Goal: Ask a question

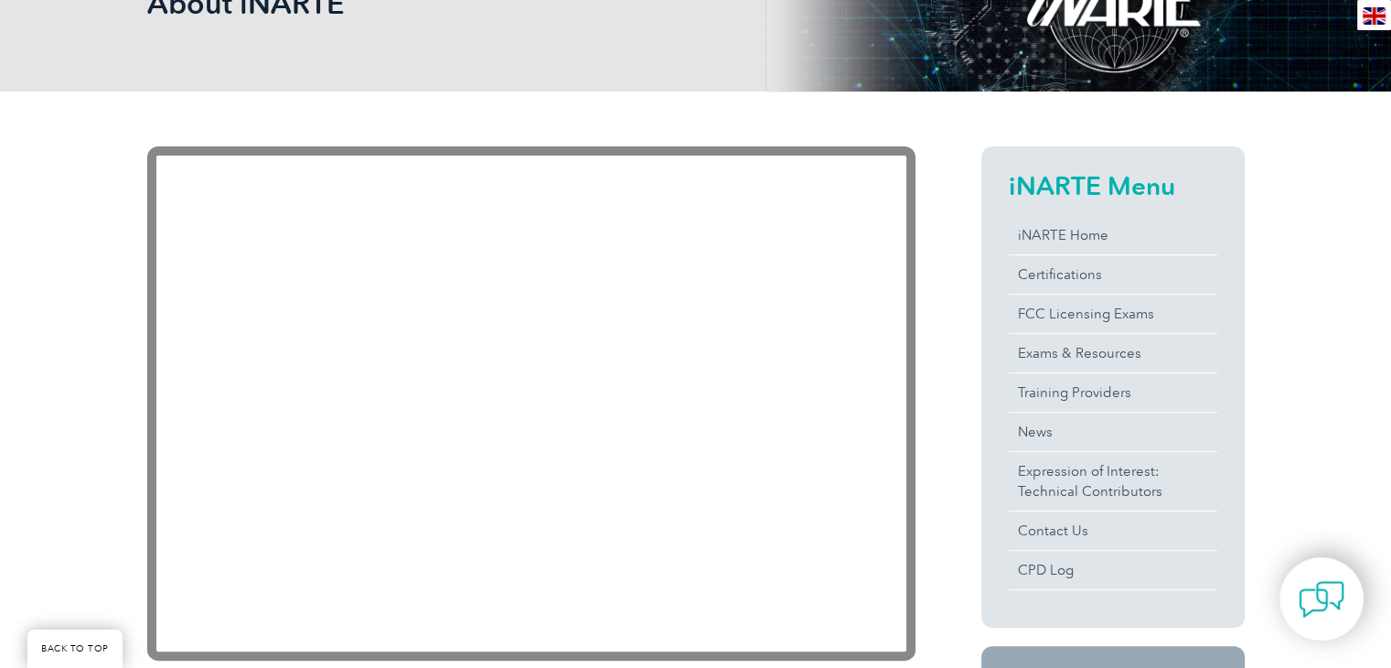
scroll to position [324, 0]
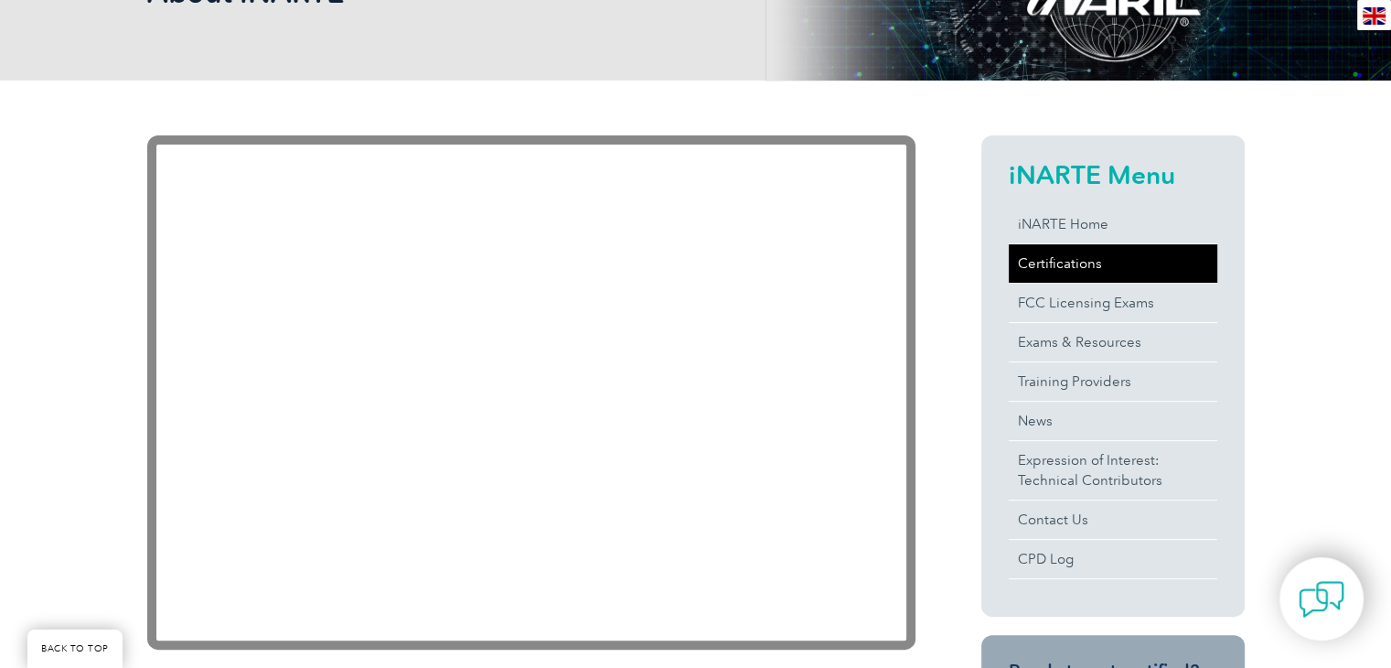
click at [1057, 270] on link "Certifications" at bounding box center [1113, 263] width 208 height 38
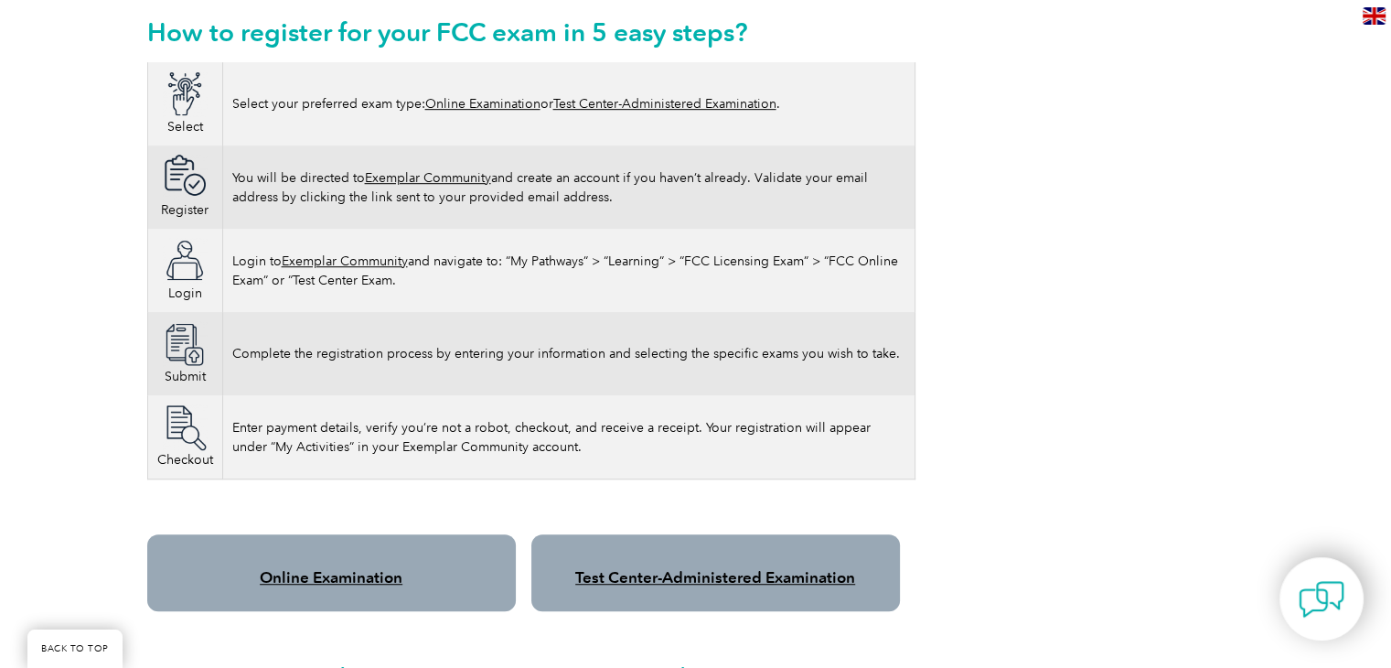
scroll to position [1116, 0]
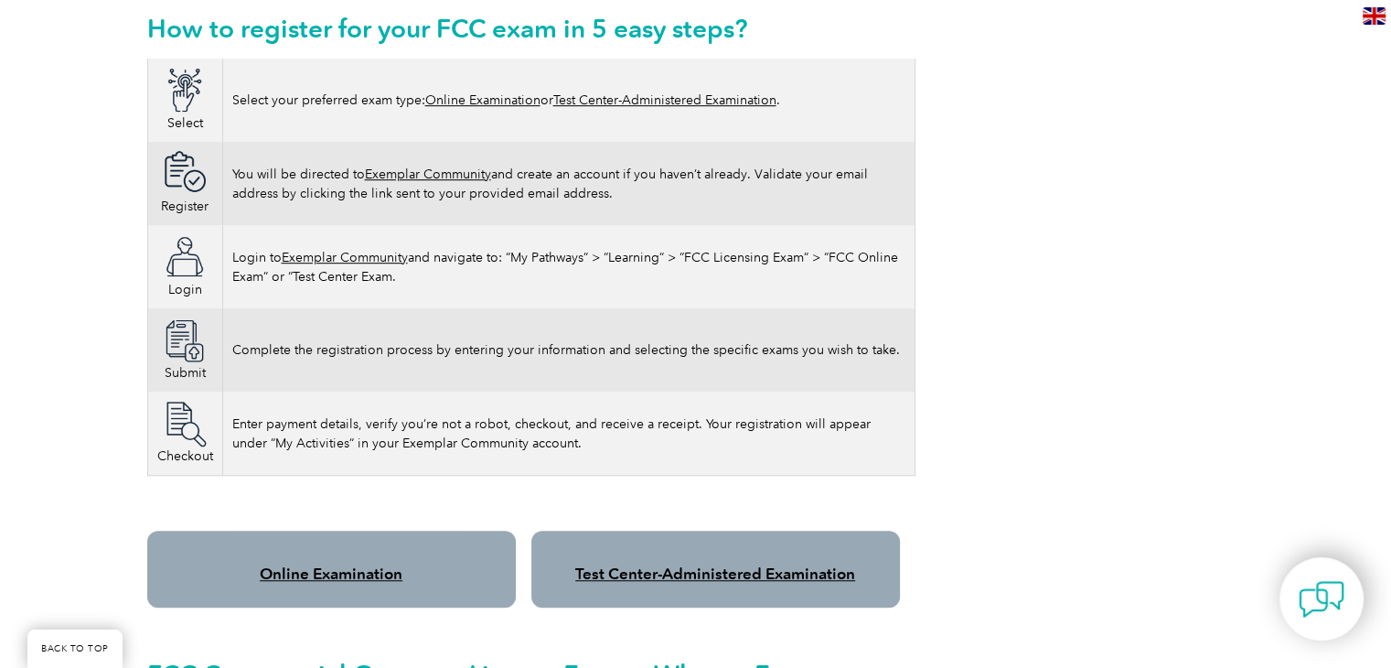
drag, startPoint x: 1351, startPoint y: 271, endPoint x: 1352, endPoint y: 290, distance: 19.2
click at [1352, 290] on div "Please note As of April 19, 2022, the FCC has implemented application fees for …" at bounding box center [695, 609] width 1391 height 2641
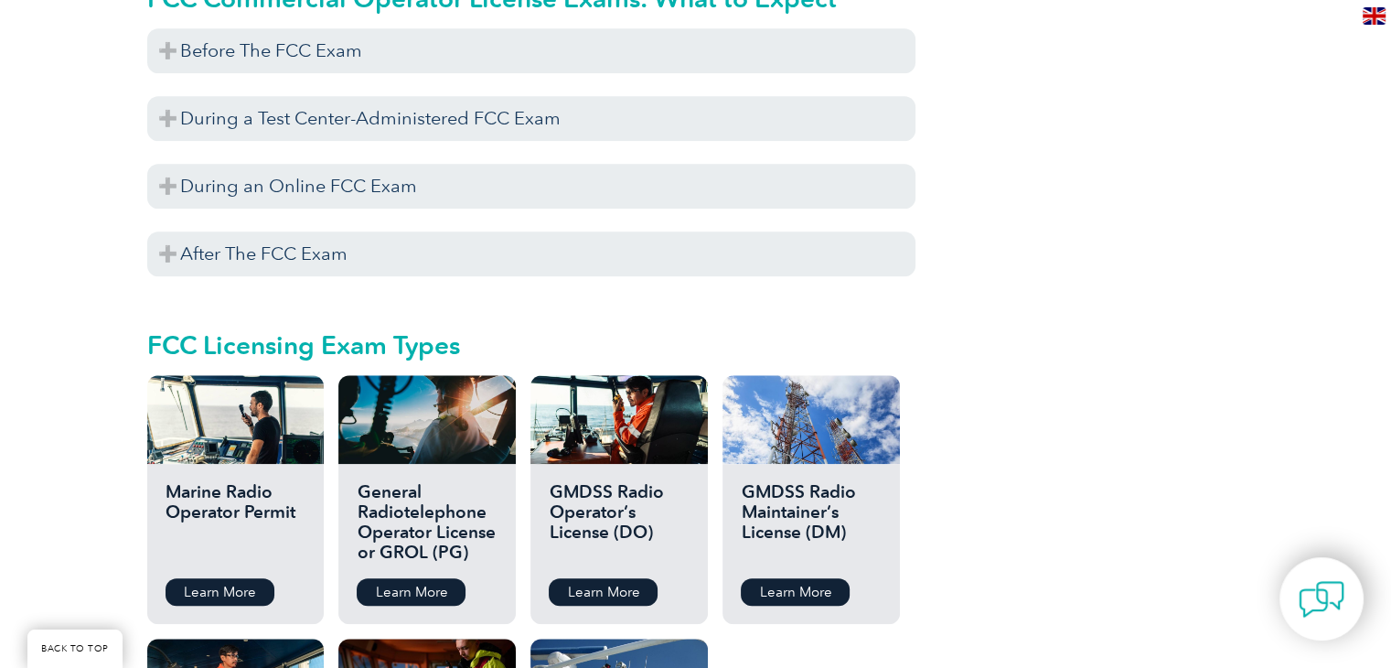
scroll to position [1828, 0]
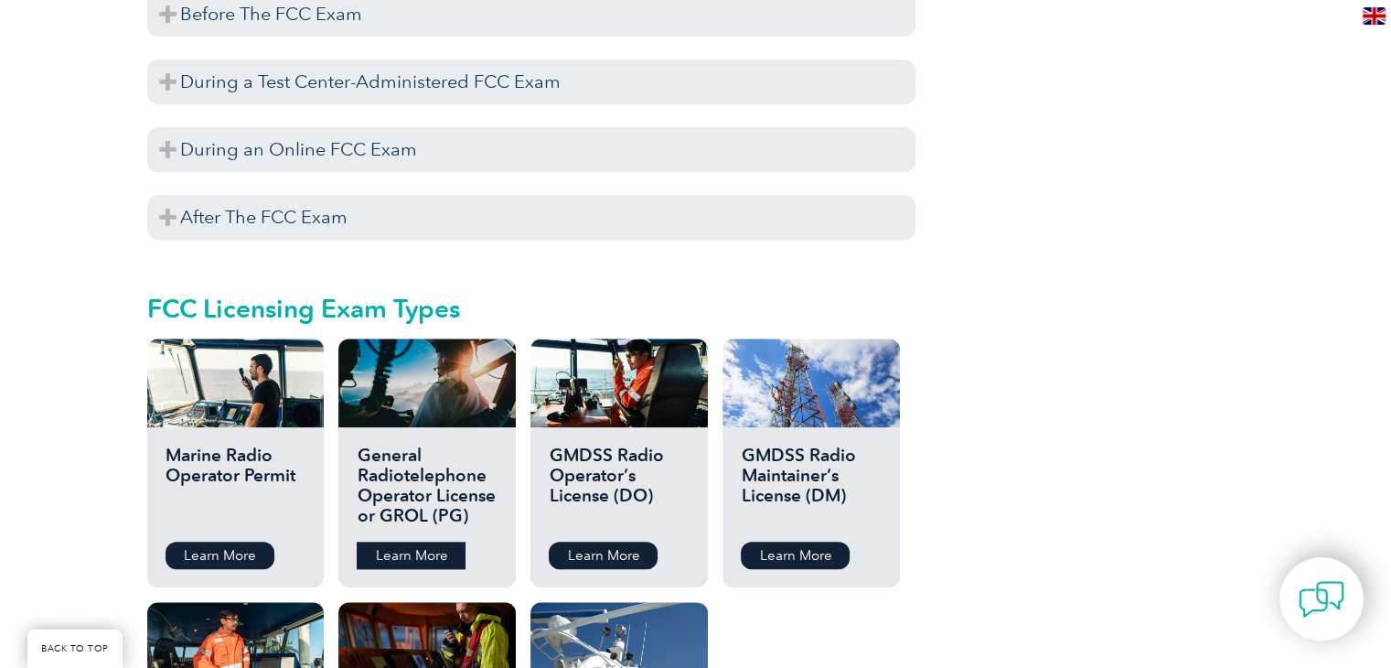
click at [450, 541] on link "Learn More" at bounding box center [411, 554] width 109 height 27
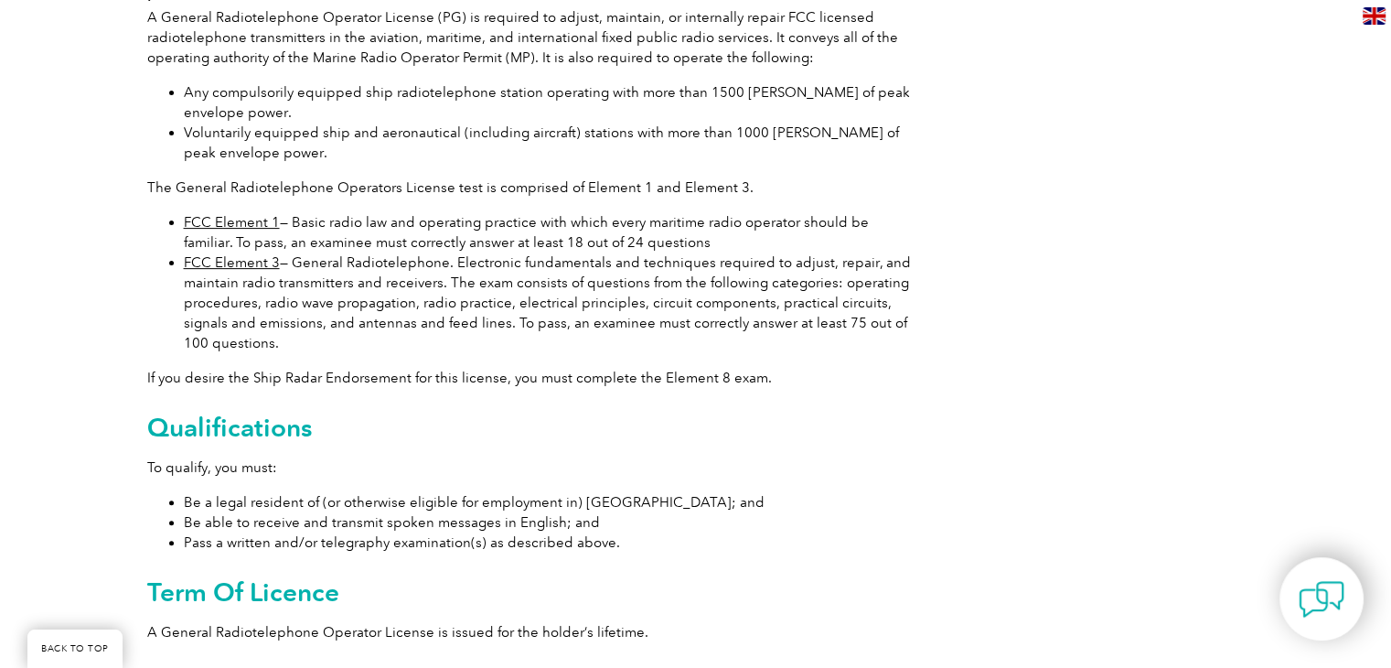
scroll to position [533, 0]
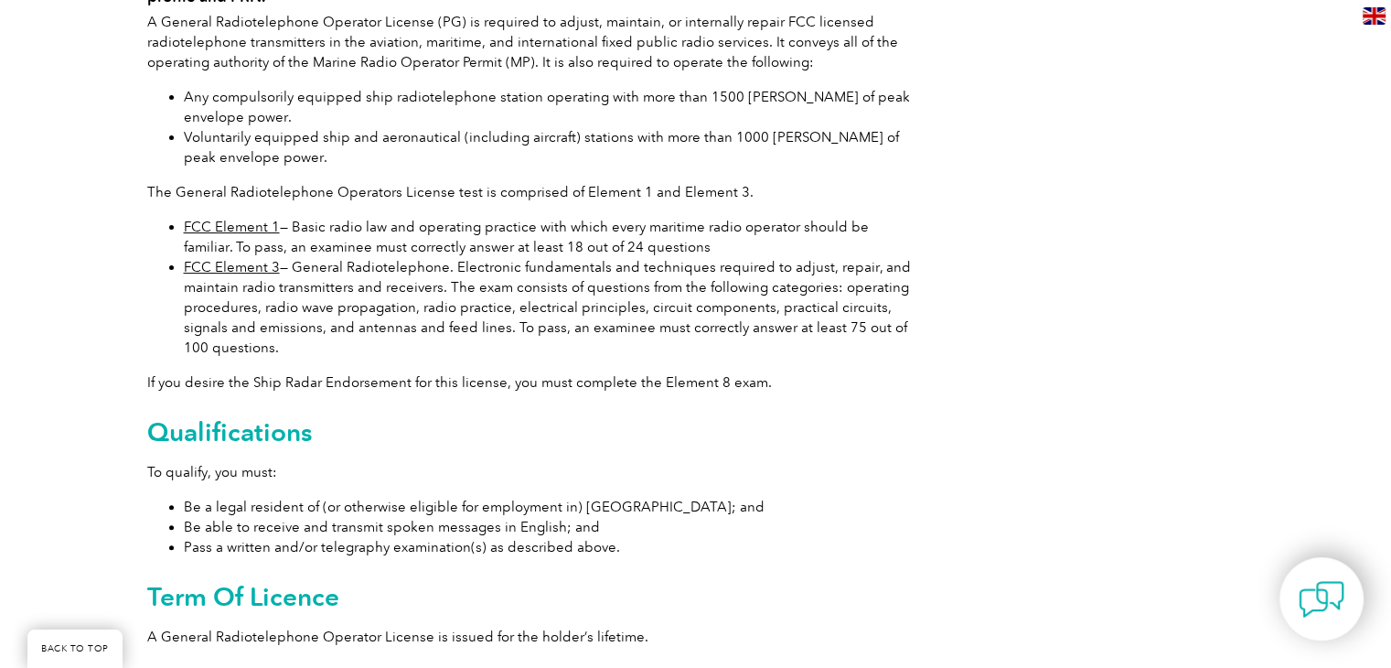
drag, startPoint x: 1357, startPoint y: 284, endPoint x: 1346, endPoint y: 262, distance: 25.4
click at [1346, 262] on div "Important: Before you sign up for an FCC Element Exam, you must create an FCC u…" at bounding box center [695, 298] width 1391 height 854
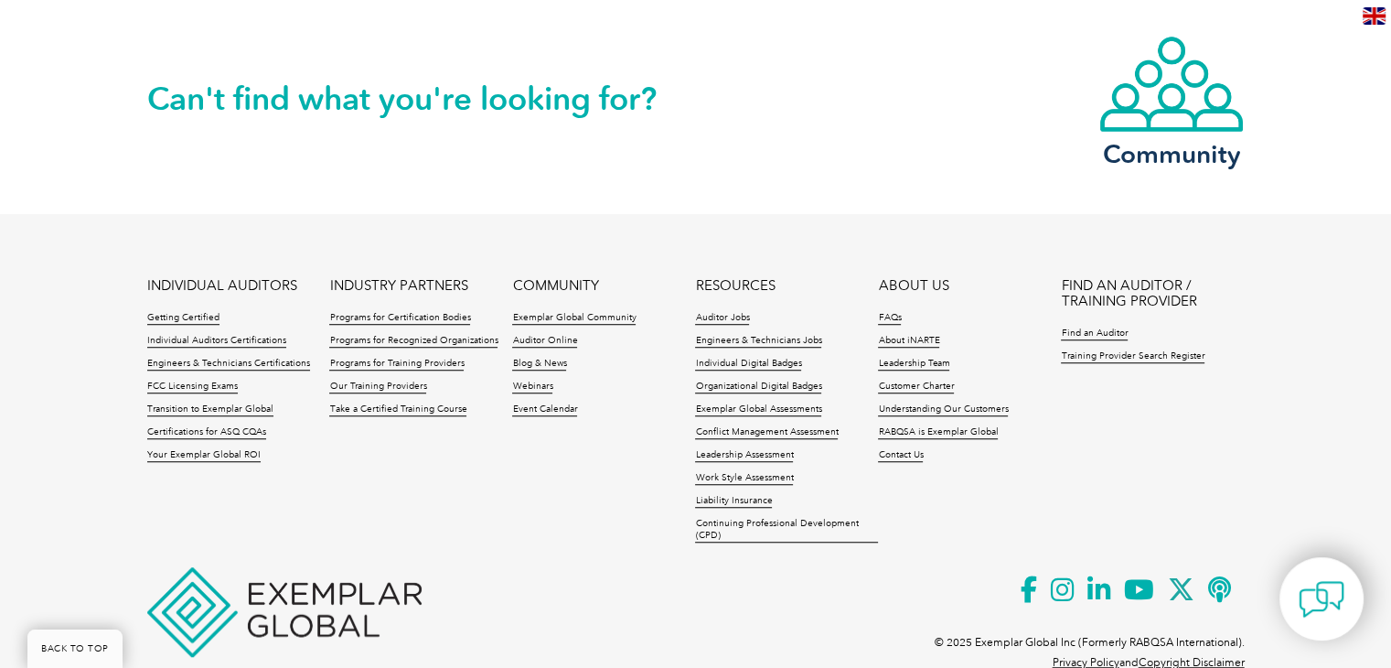
scroll to position [1277, 0]
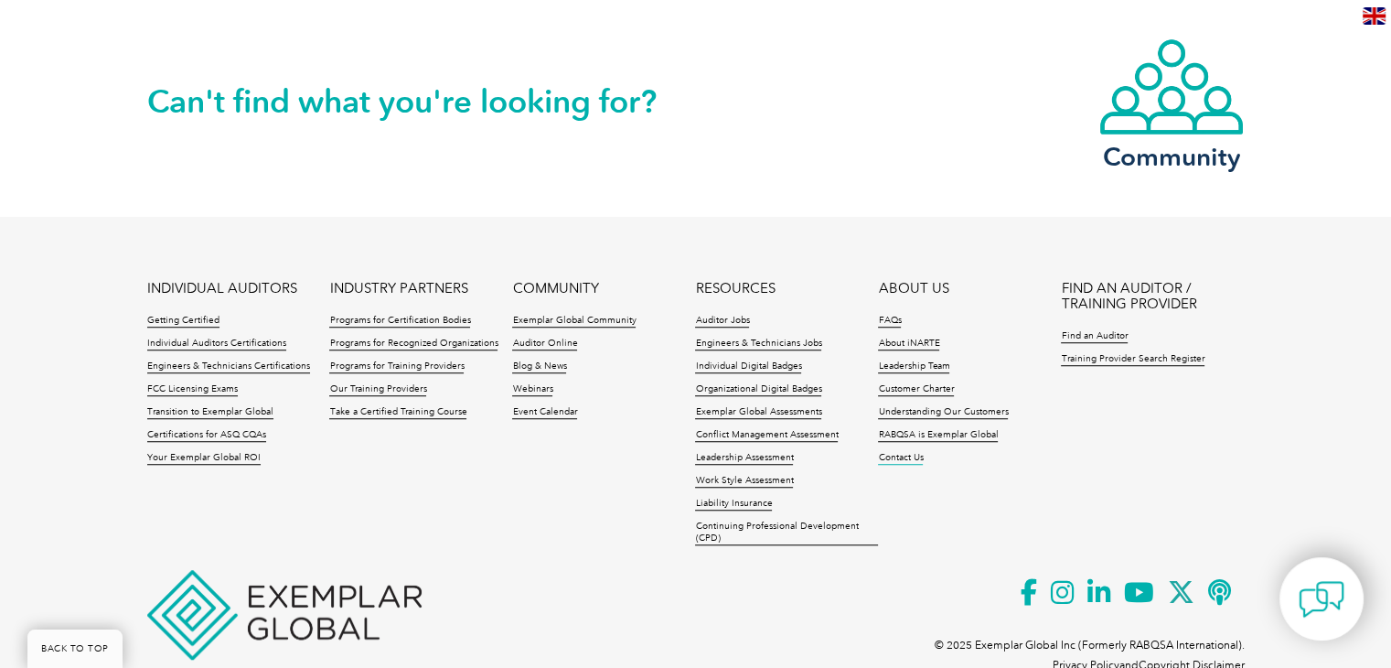
click at [912, 454] on link "Contact Us" at bounding box center [900, 458] width 45 height 13
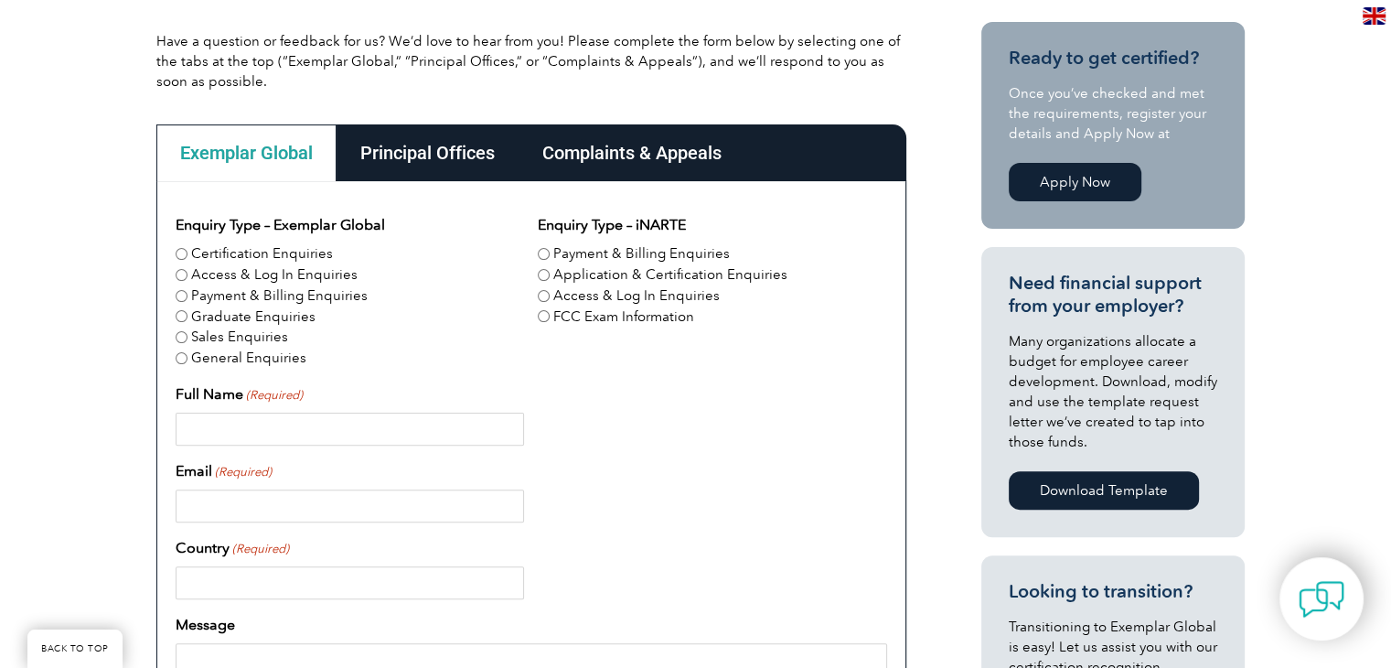
scroll to position [460, 0]
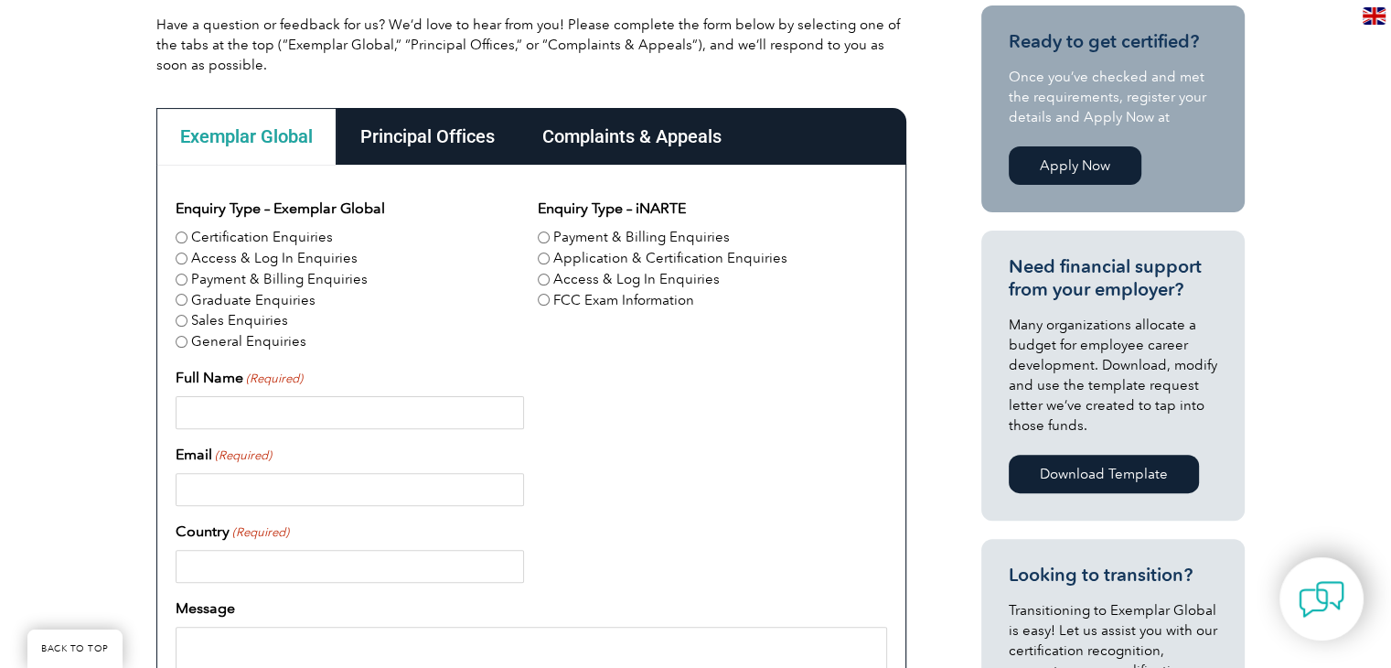
click at [180, 235] on input "Certification Enquiries" at bounding box center [182, 237] width 12 height 12
radio input "true"
click at [194, 403] on input "Full Name (Required)" at bounding box center [350, 412] width 348 height 33
type input "Catalina Coz"
type input "catalinacoz@yahoo.com"
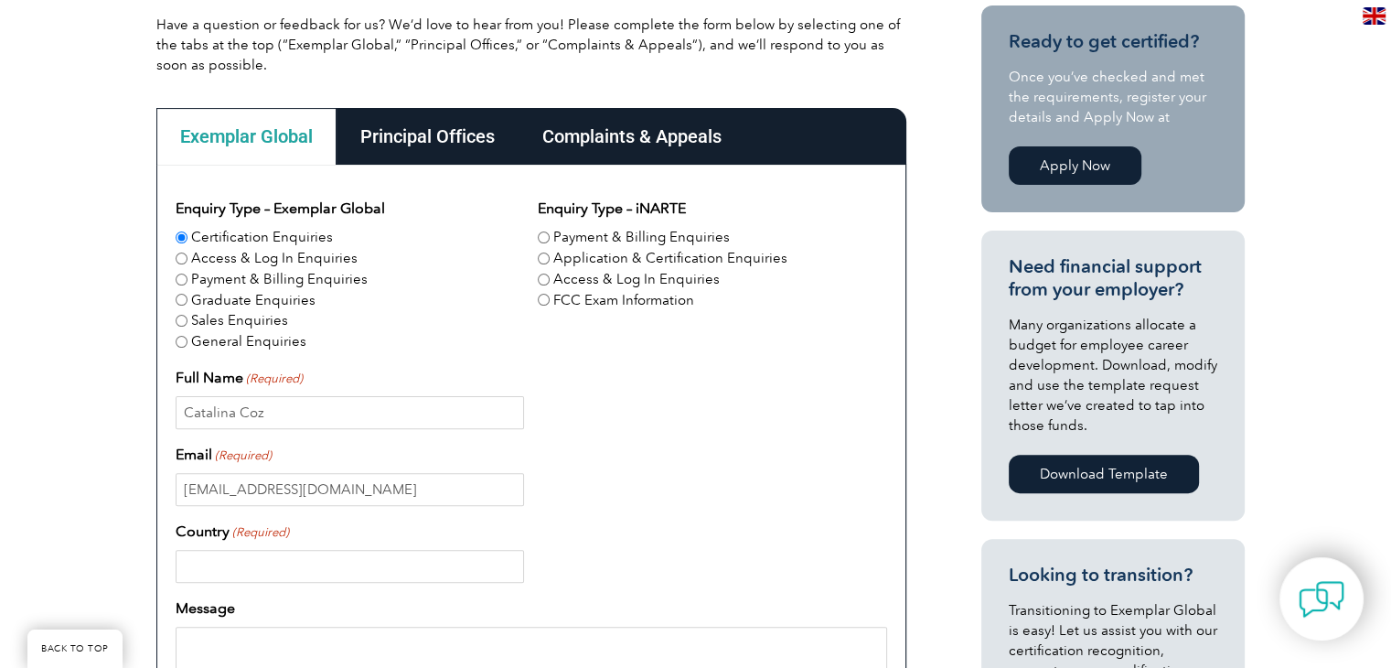
type input "United States"
type input "14159006767"
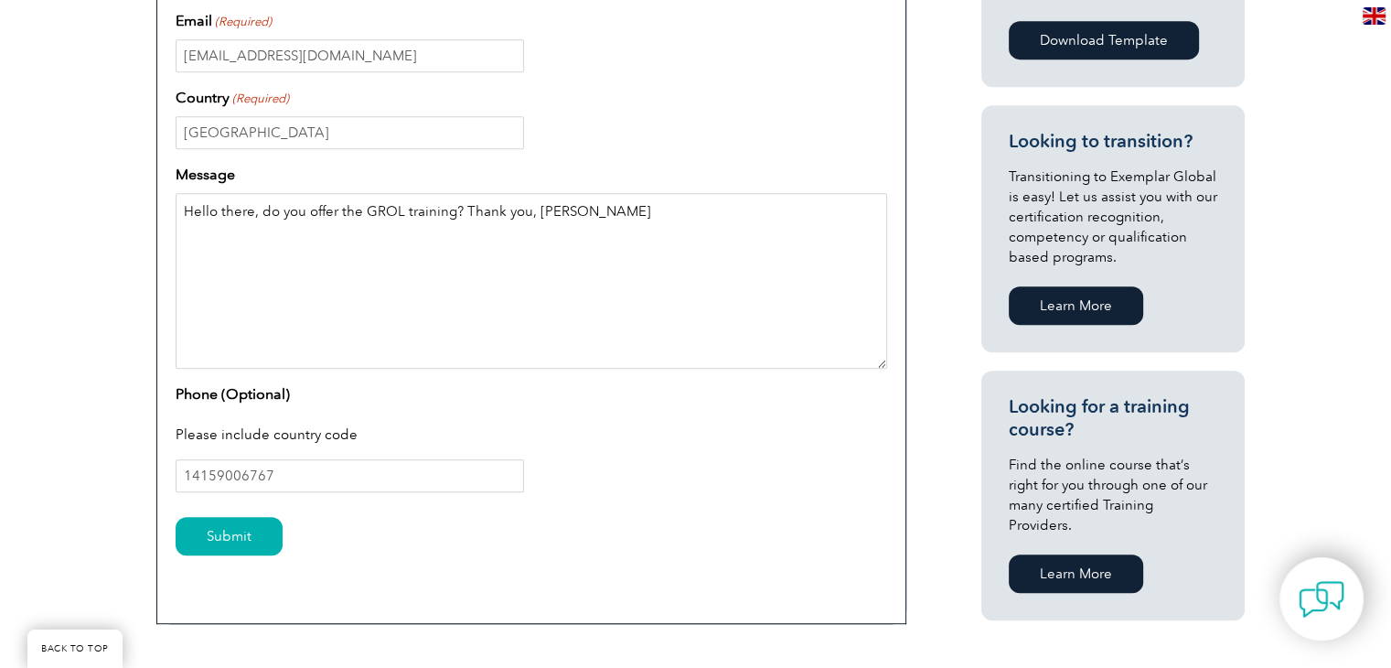
scroll to position [896, 0]
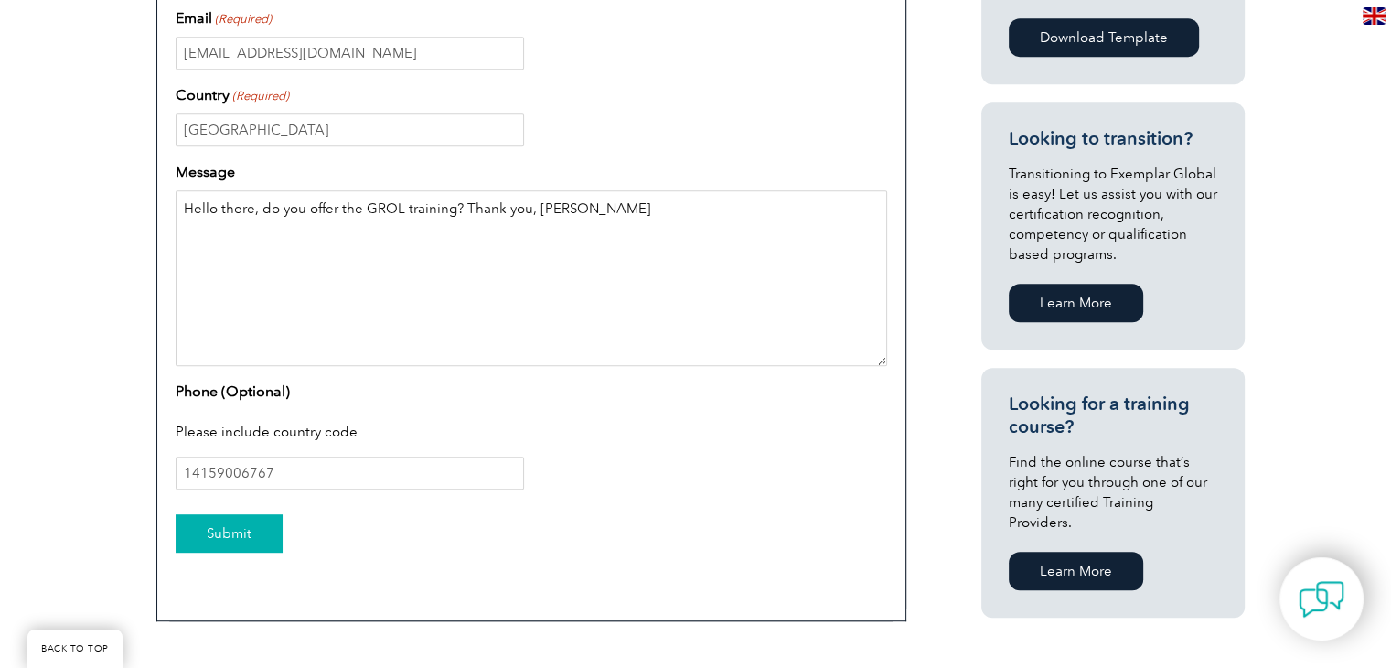
type textarea "Hello there, do you offer the GROL training? Thank you, Catalina"
click at [243, 535] on input "Submit" at bounding box center [229, 533] width 107 height 38
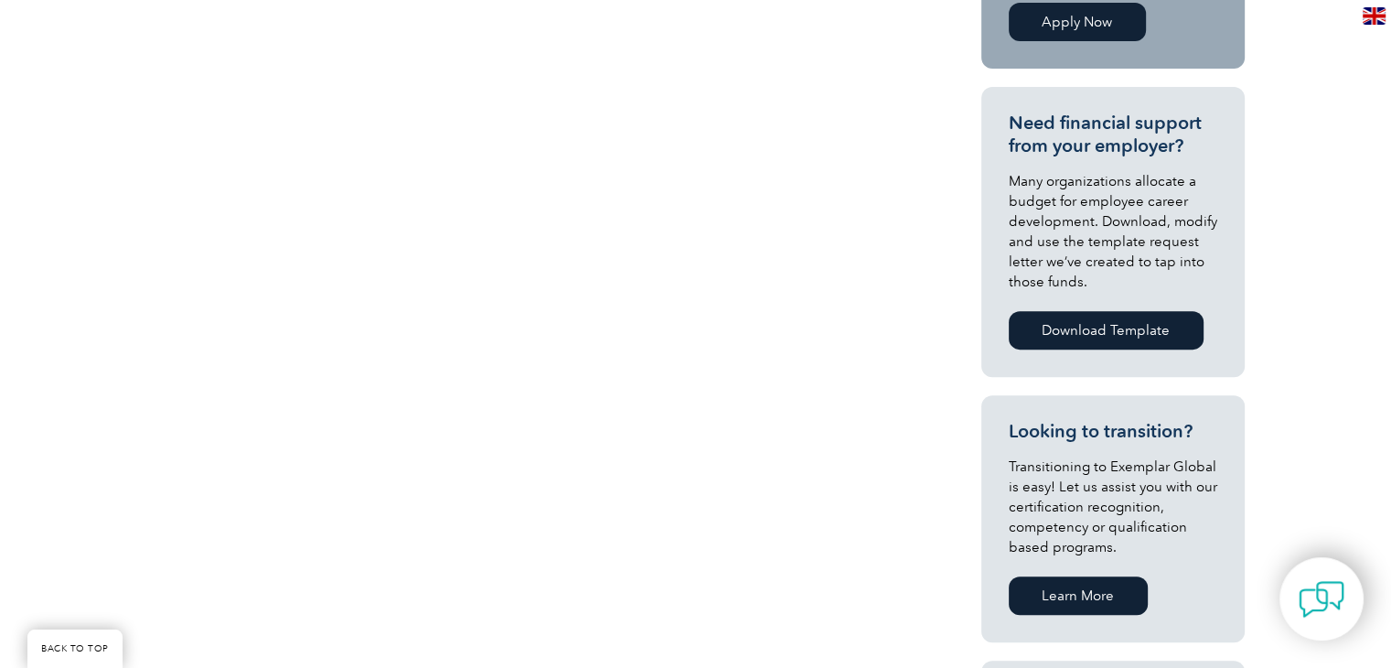
scroll to position [606, 0]
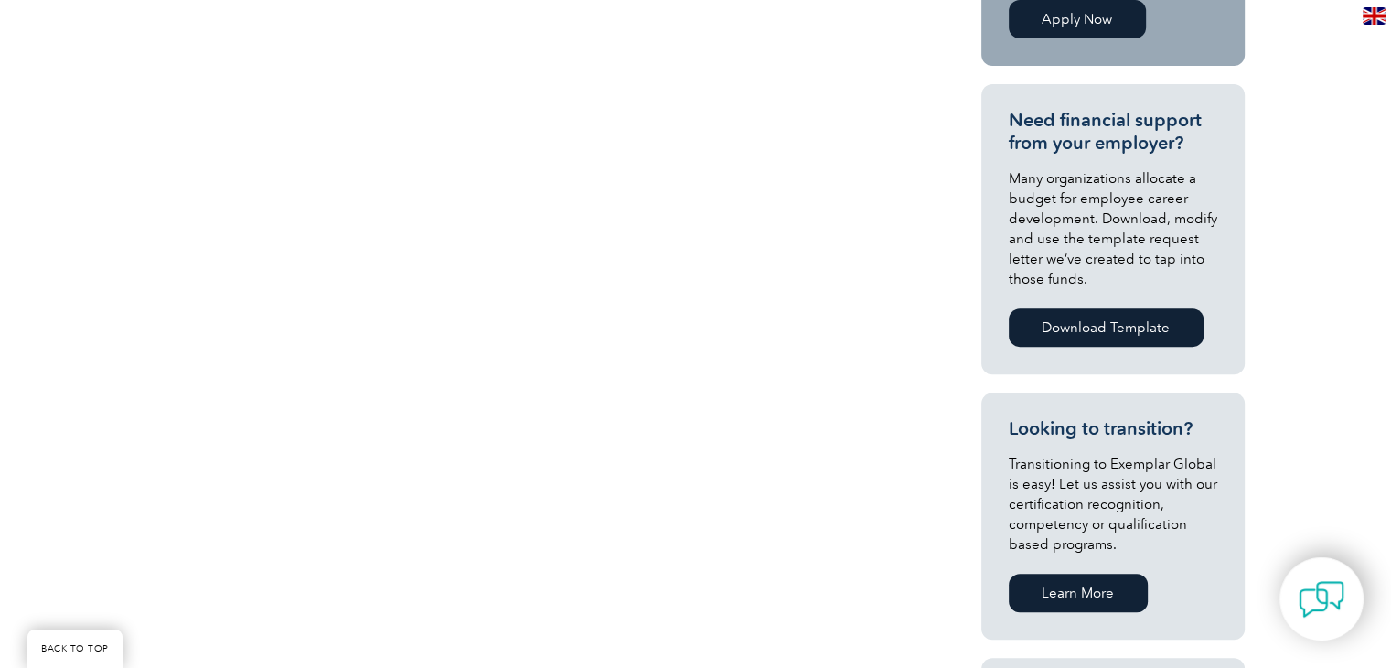
click at [1118, 586] on link "Learn More" at bounding box center [1078, 592] width 139 height 38
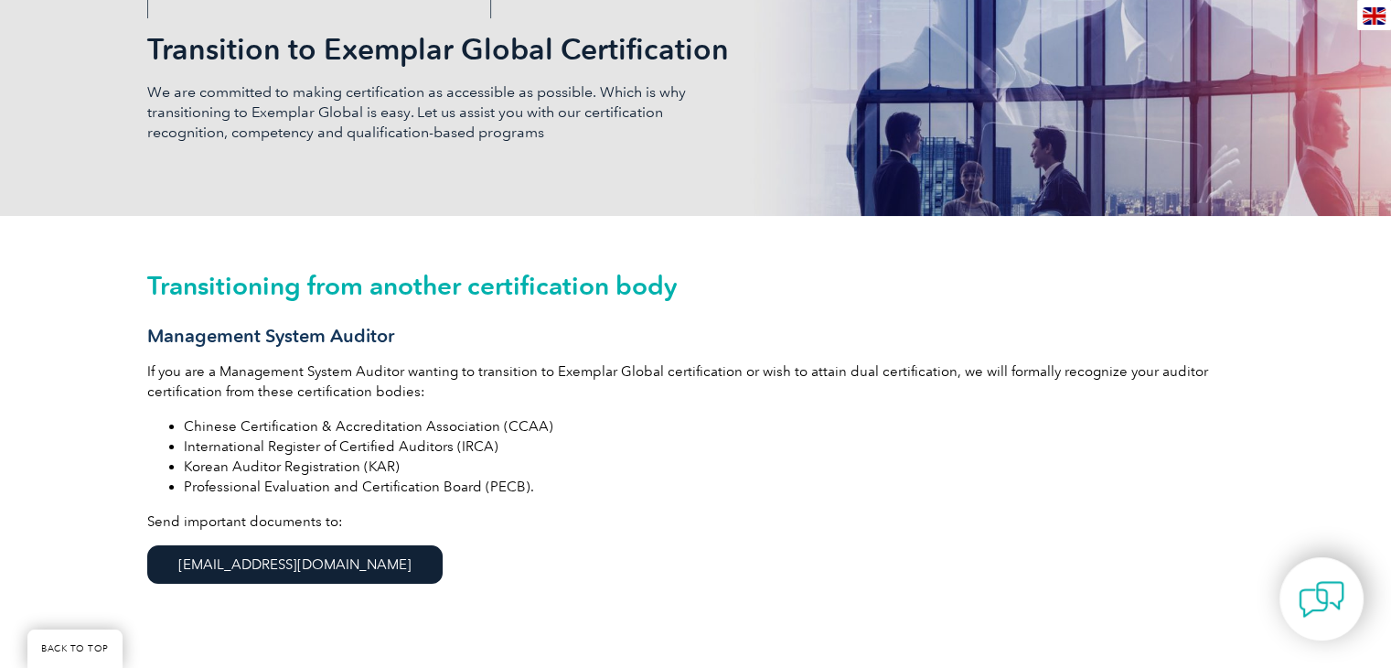
scroll to position [309, 0]
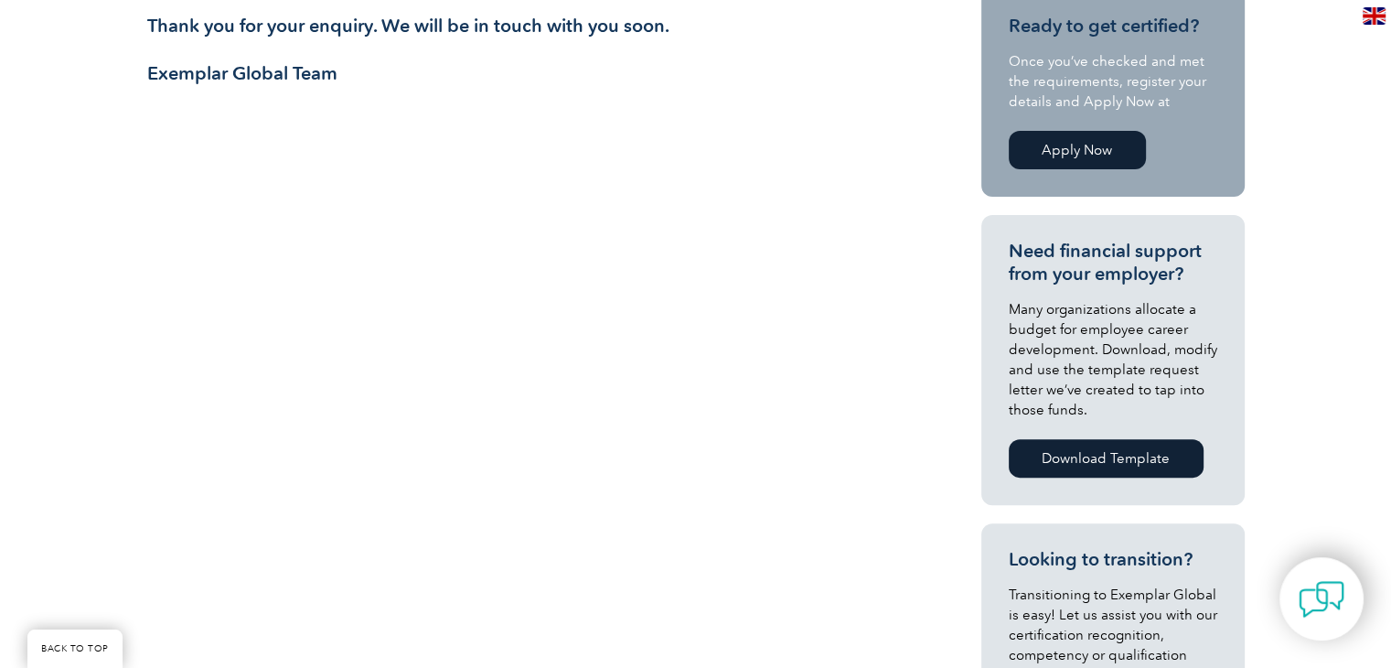
scroll to position [384, 0]
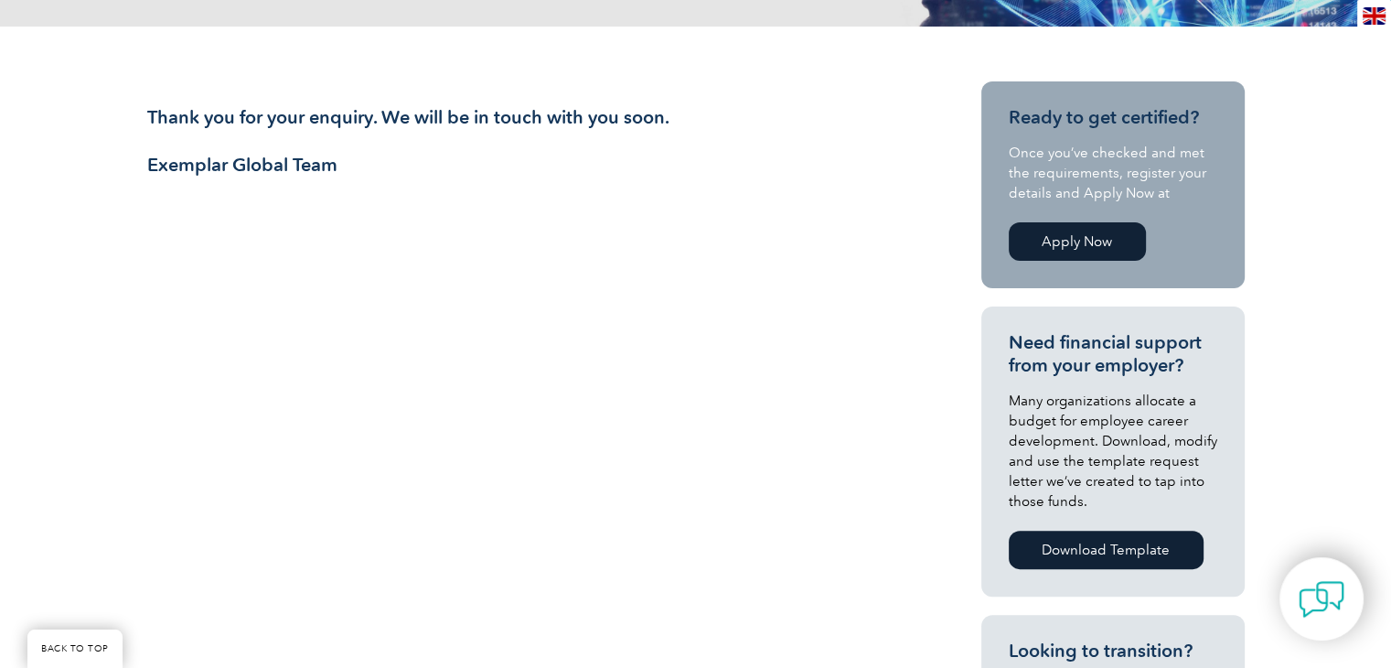
click at [1059, 237] on link "Apply Now" at bounding box center [1077, 241] width 137 height 38
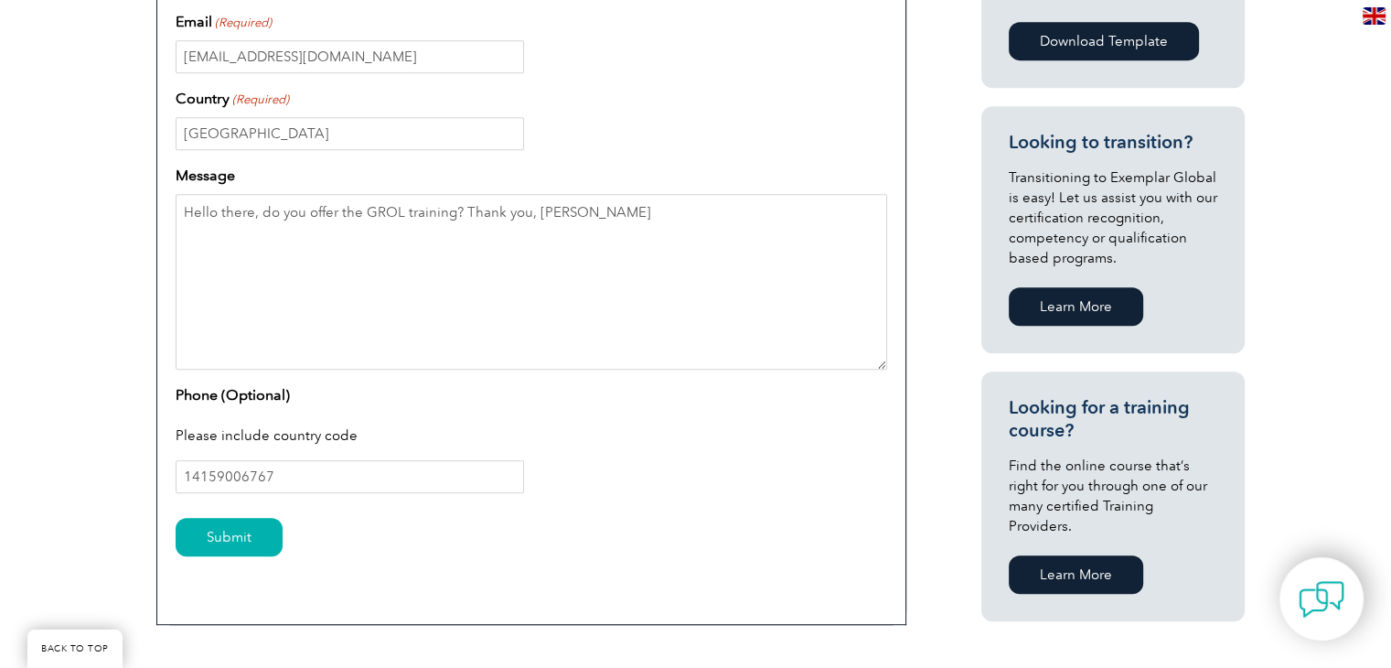
scroll to position [896, 0]
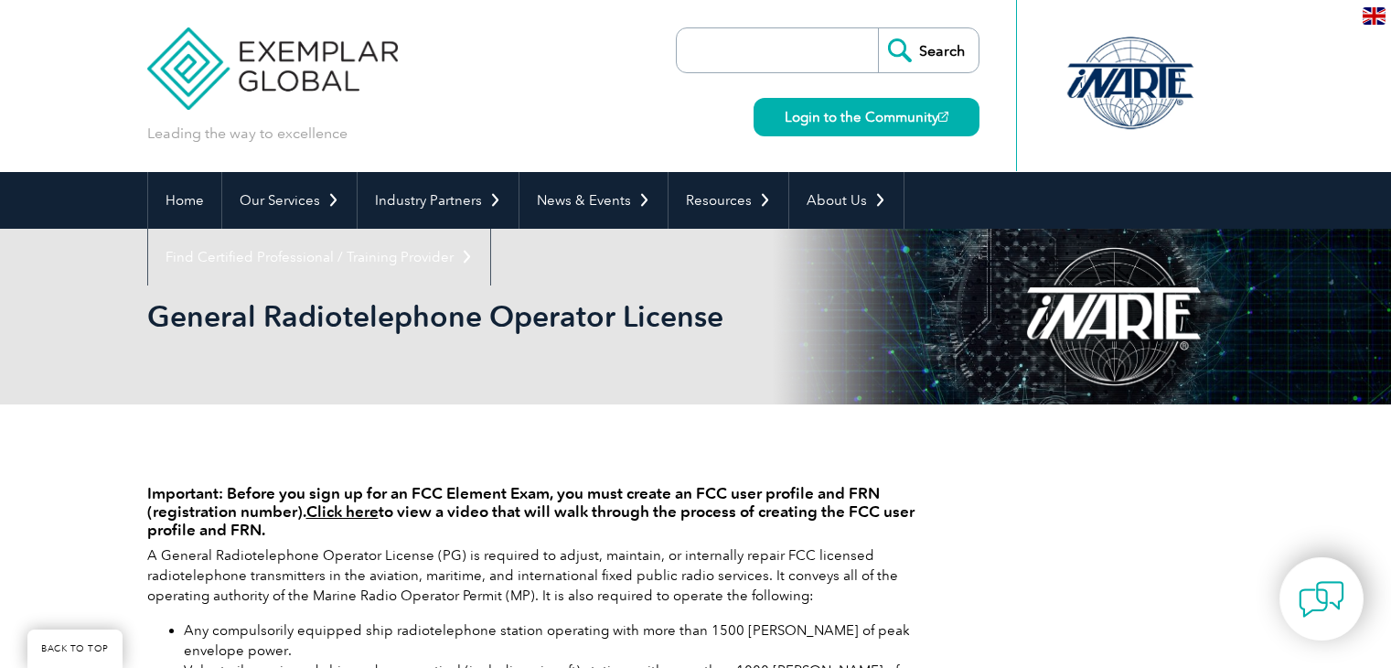
scroll to position [1321, 0]
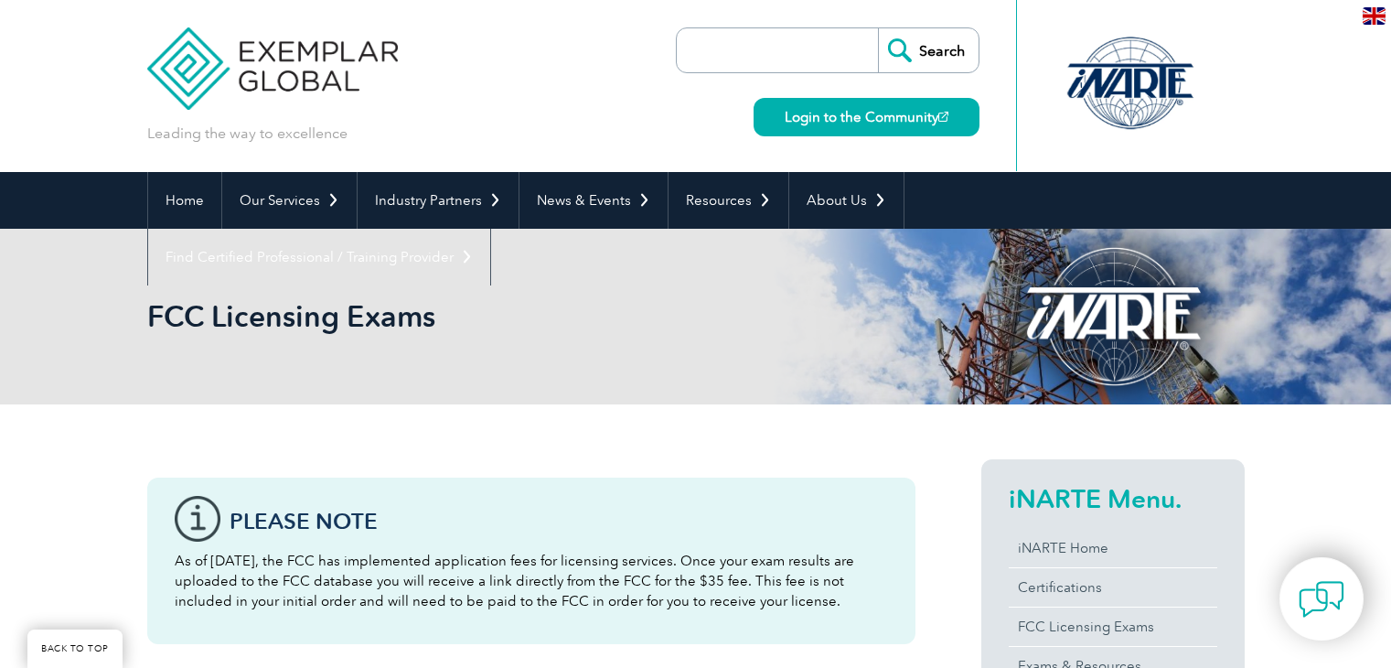
scroll to position [1828, 0]
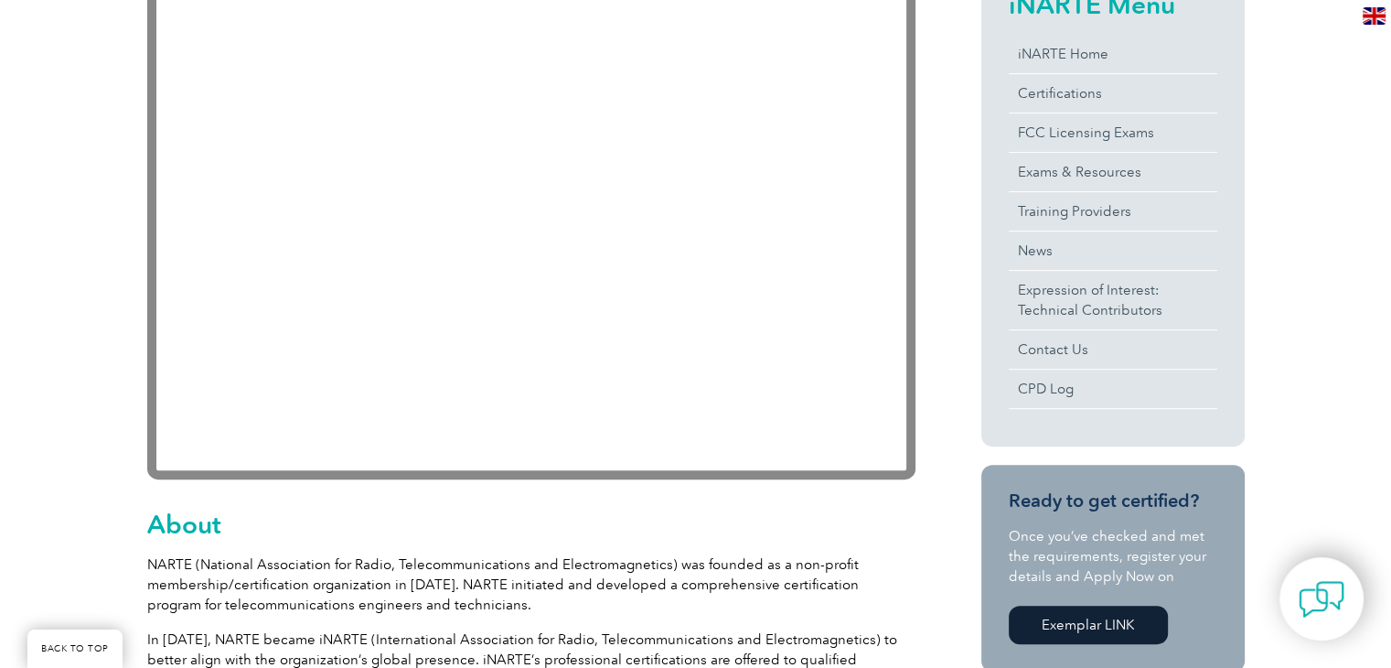
scroll to position [722, 0]
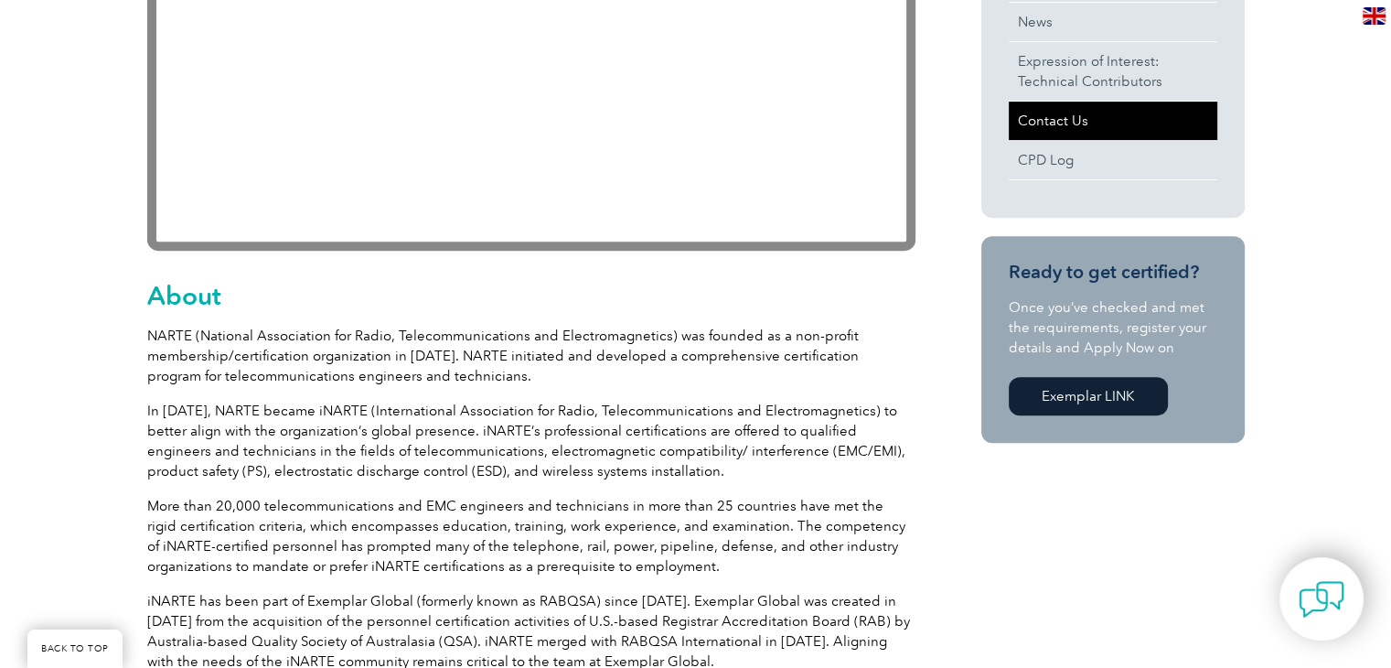
click at [1053, 129] on link "Contact Us" at bounding box center [1113, 121] width 208 height 38
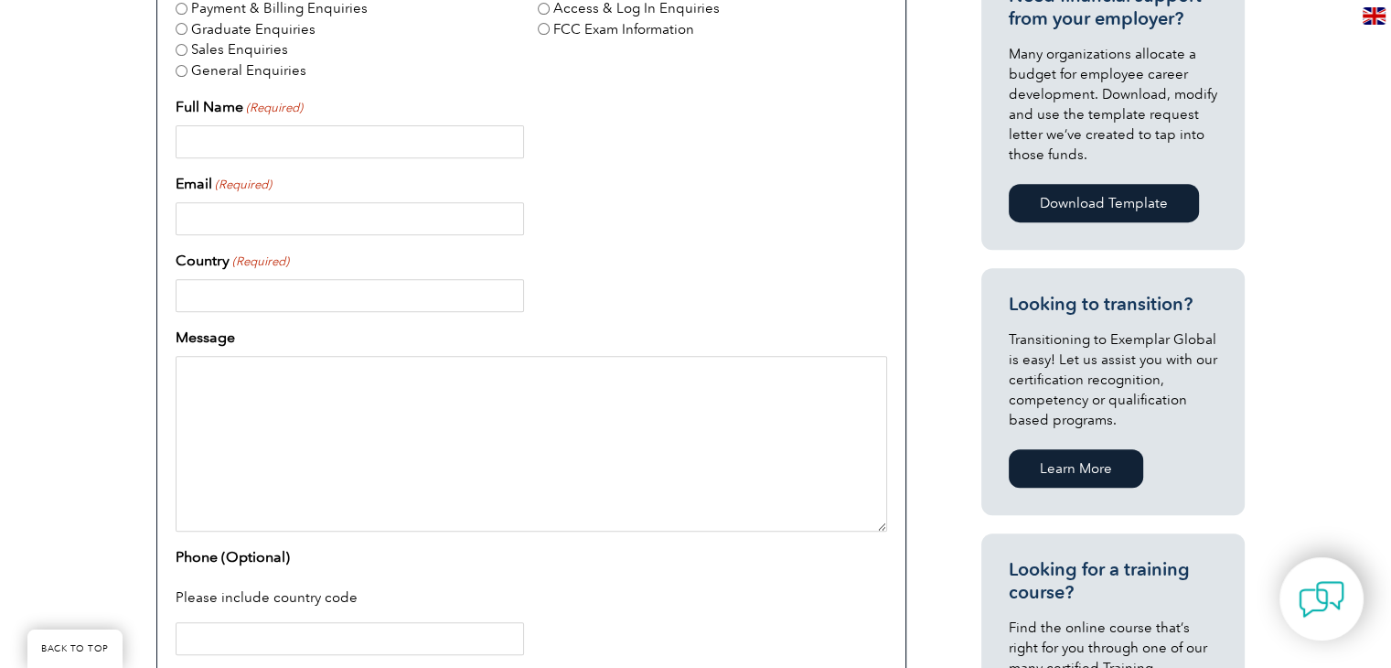
scroll to position [785, 0]
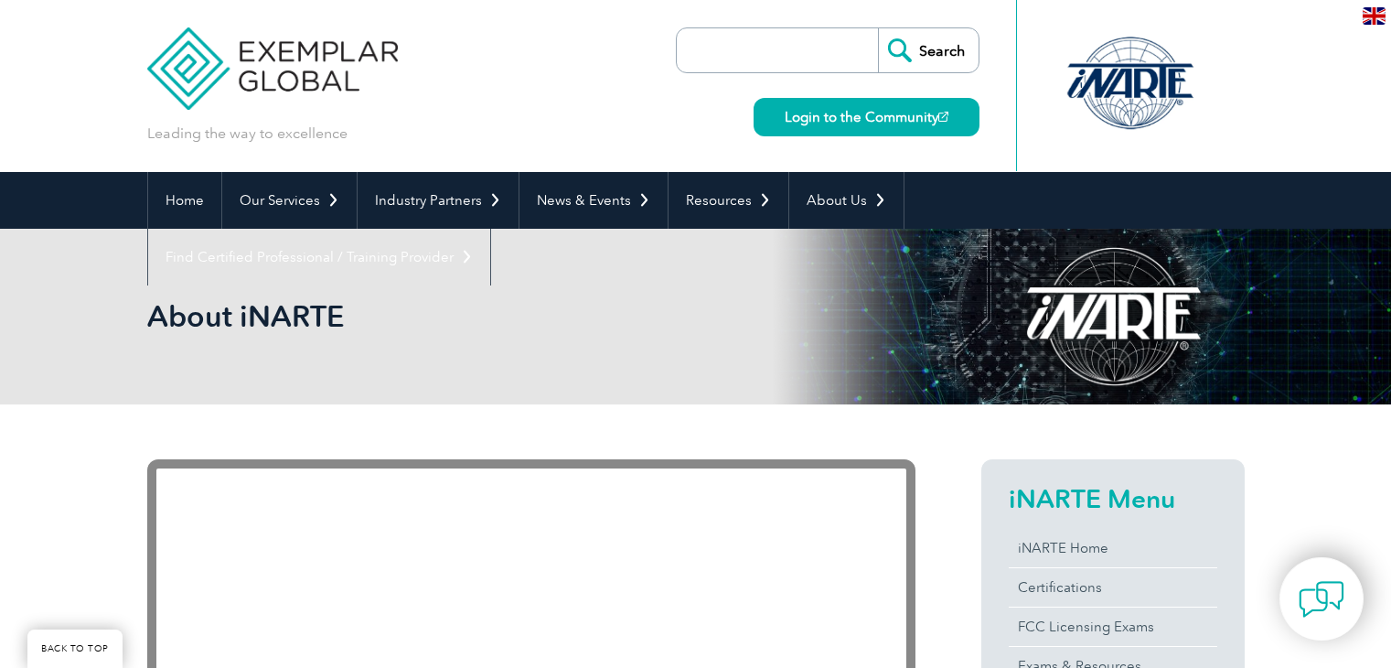
scroll to position [722, 0]
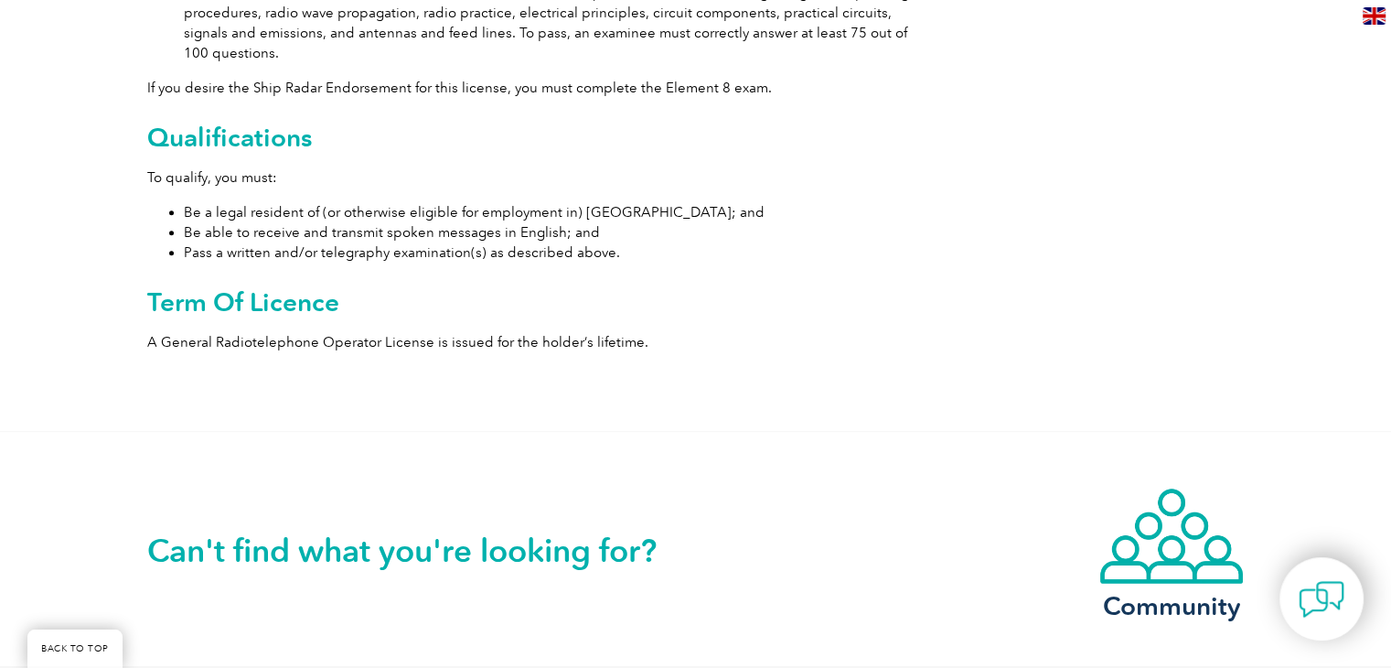
scroll to position [858, 0]
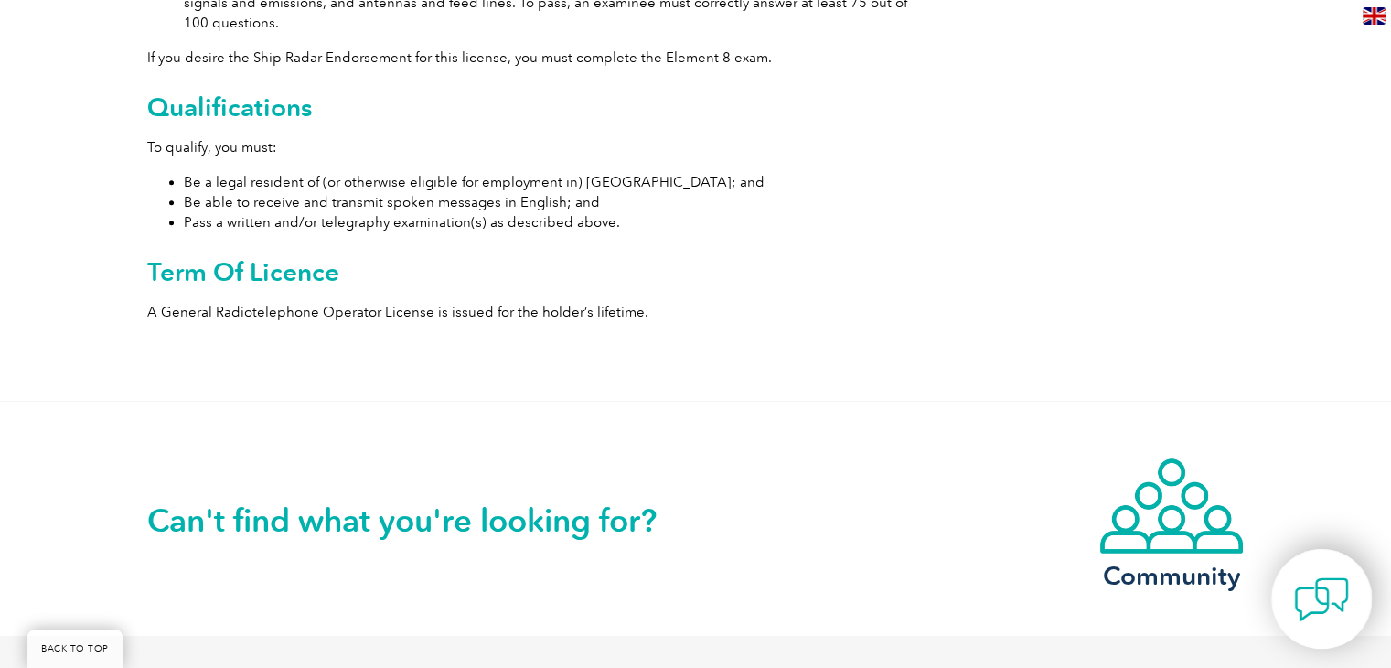
click at [1291, 604] on div at bounding box center [1321, 599] width 101 height 100
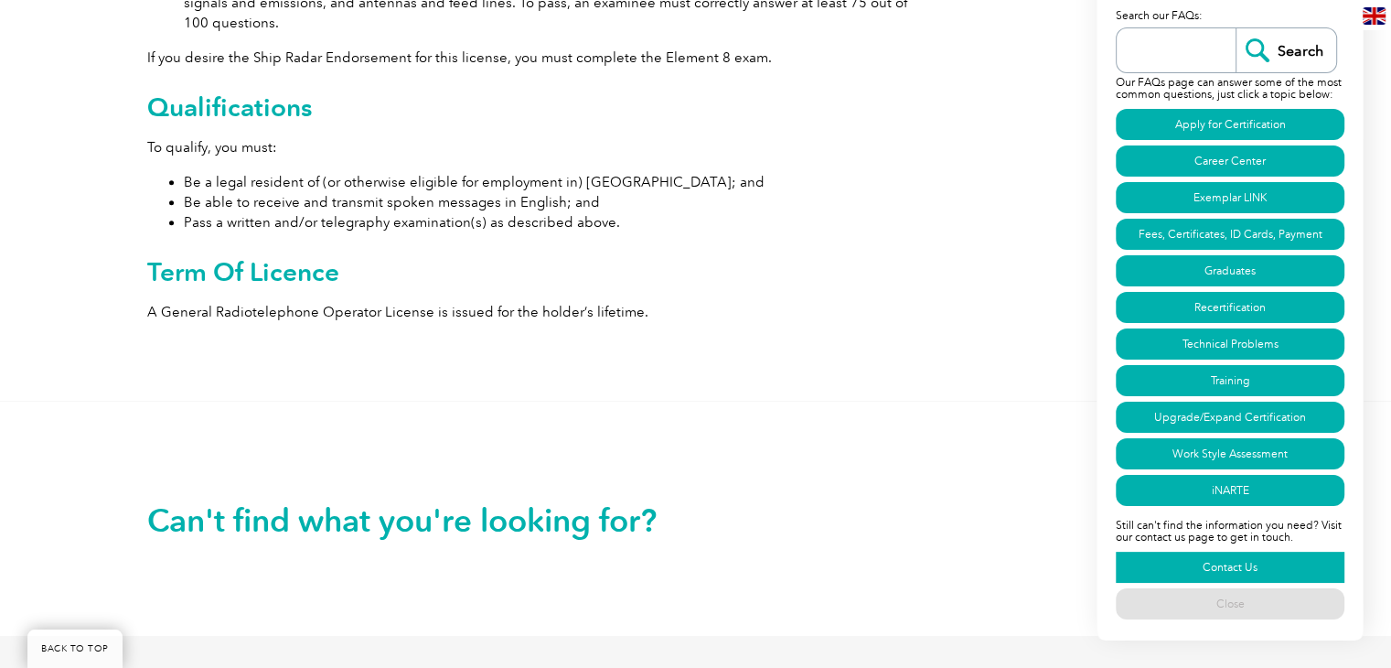
click at [1256, 561] on link "Contact Us" at bounding box center [1230, 566] width 229 height 31
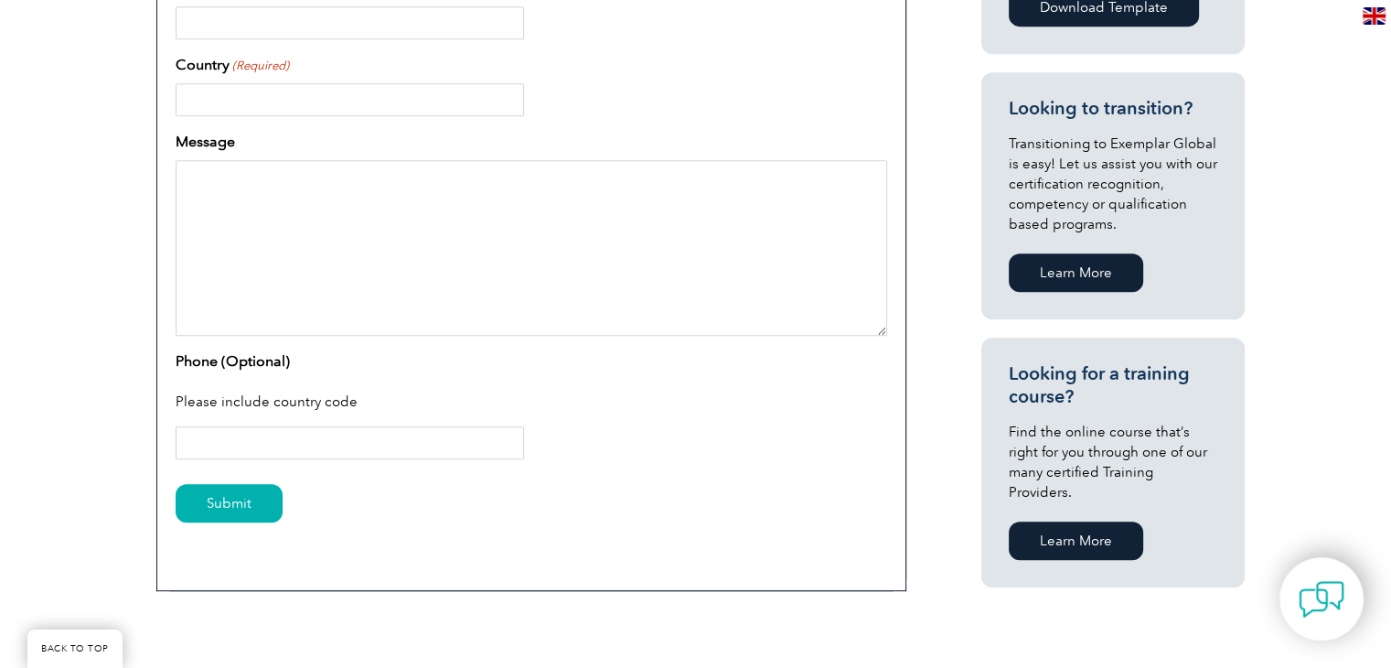
scroll to position [607, 0]
